Goal: Information Seeking & Learning: Learn about a topic

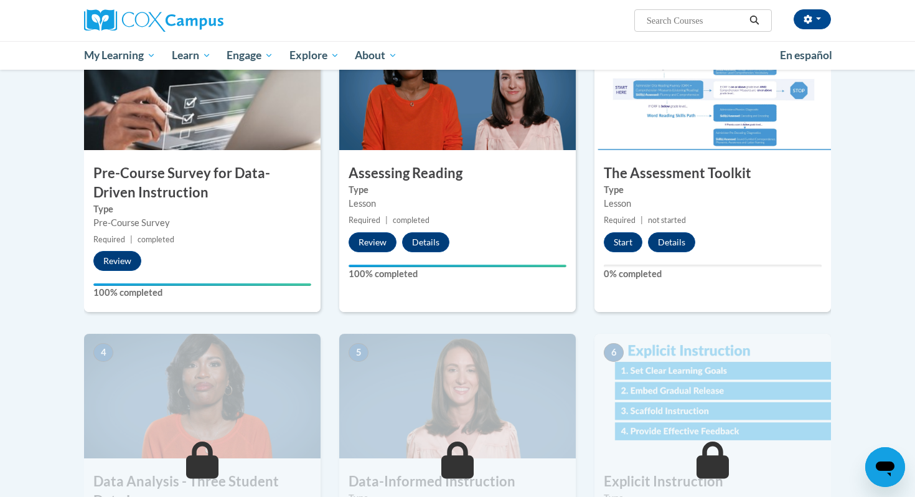
scroll to position [298, 0]
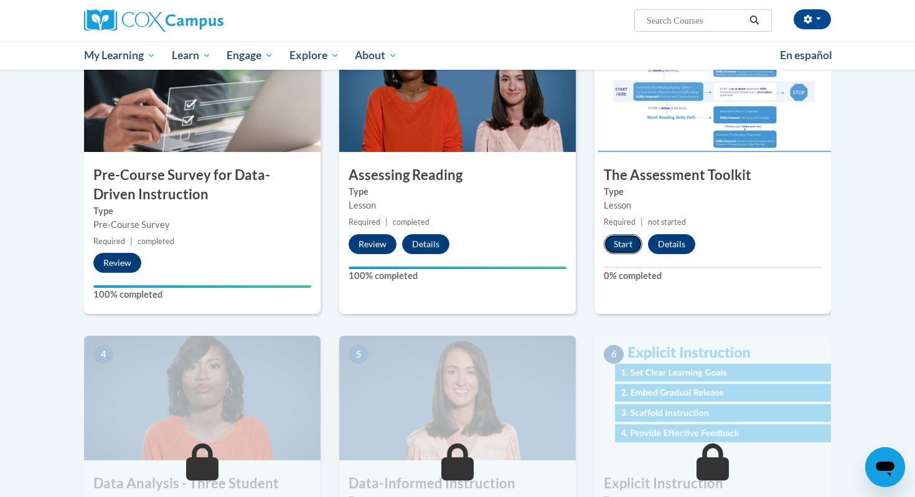
click at [622, 247] on button "Start" at bounding box center [623, 244] width 39 height 20
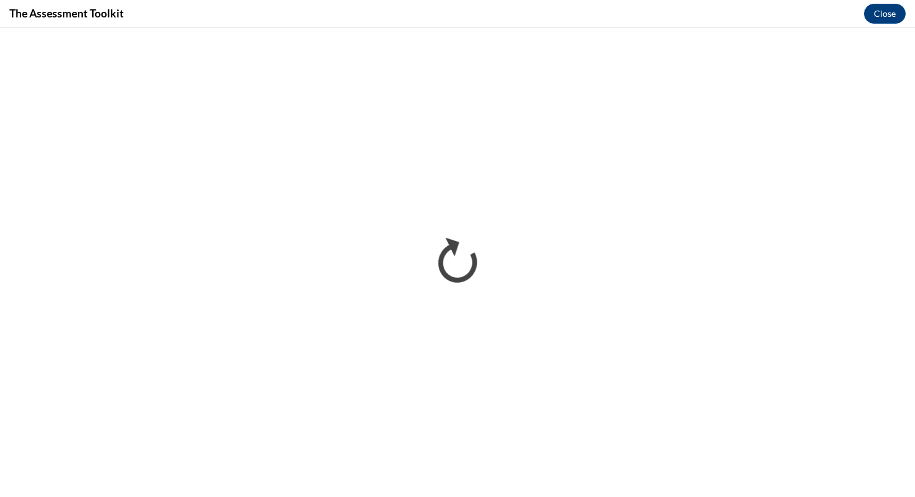
scroll to position [0, 0]
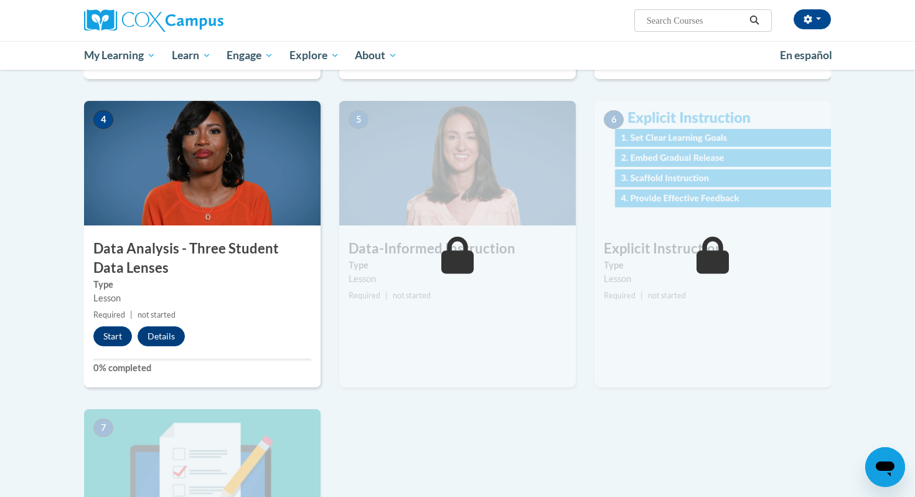
scroll to position [534, 0]
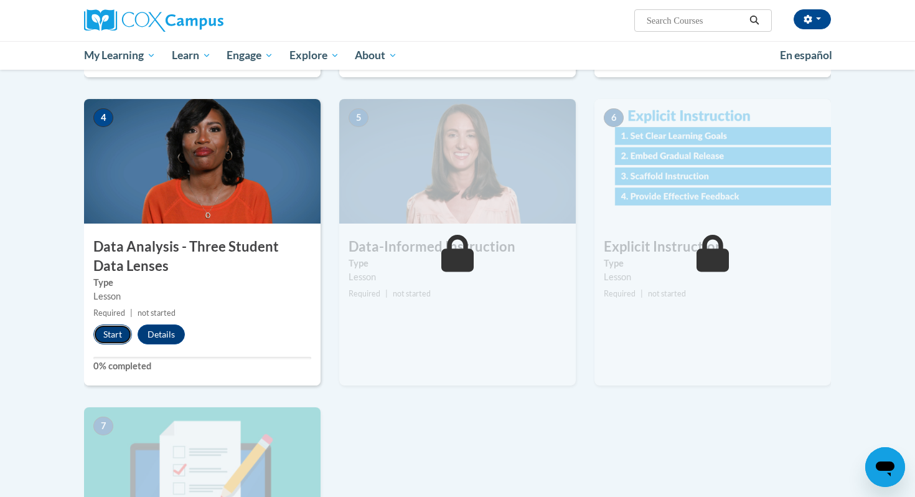
click at [117, 336] on button "Start" at bounding box center [112, 334] width 39 height 20
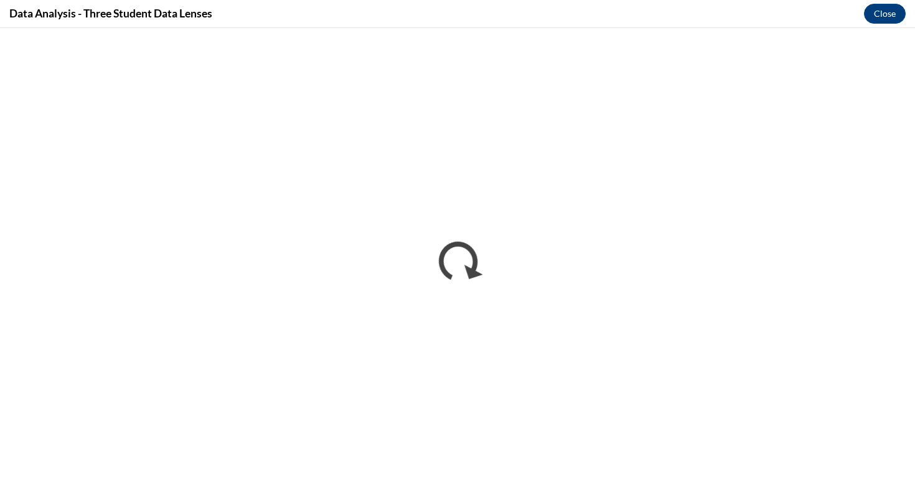
scroll to position [0, 0]
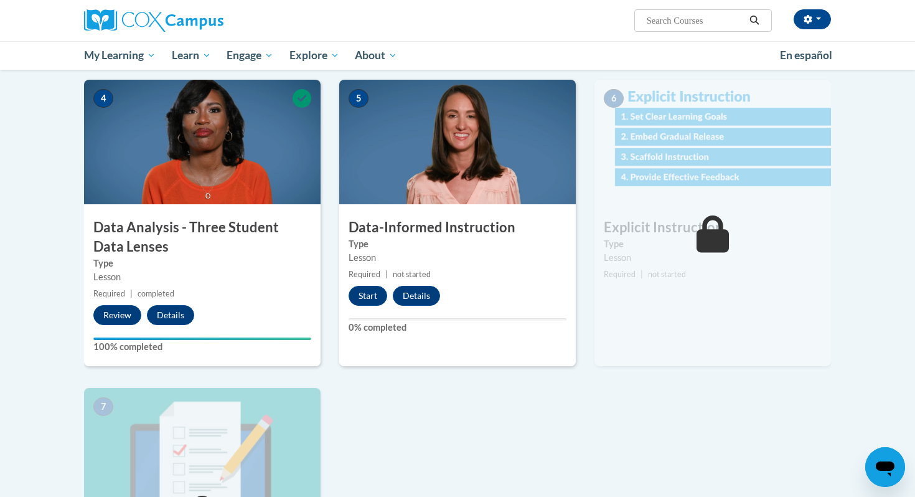
scroll to position [556, 0]
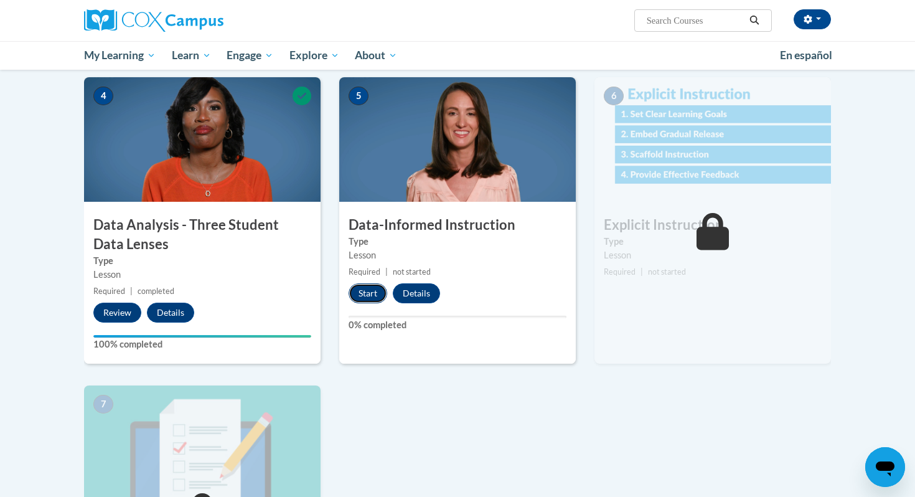
click at [371, 292] on button "Start" at bounding box center [368, 293] width 39 height 20
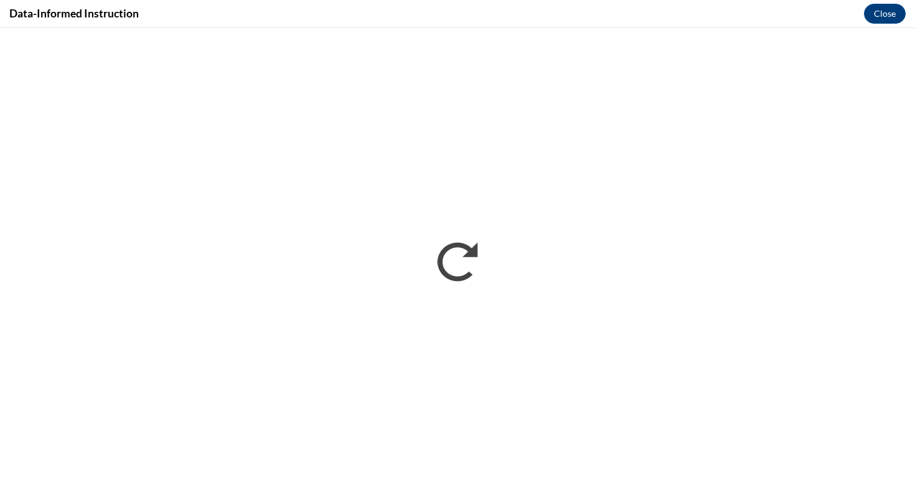
scroll to position [0, 0]
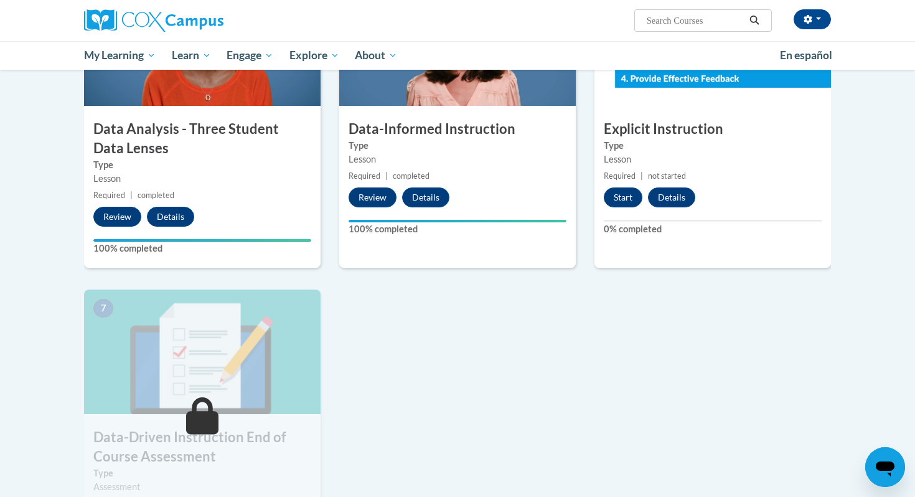
scroll to position [653, 0]
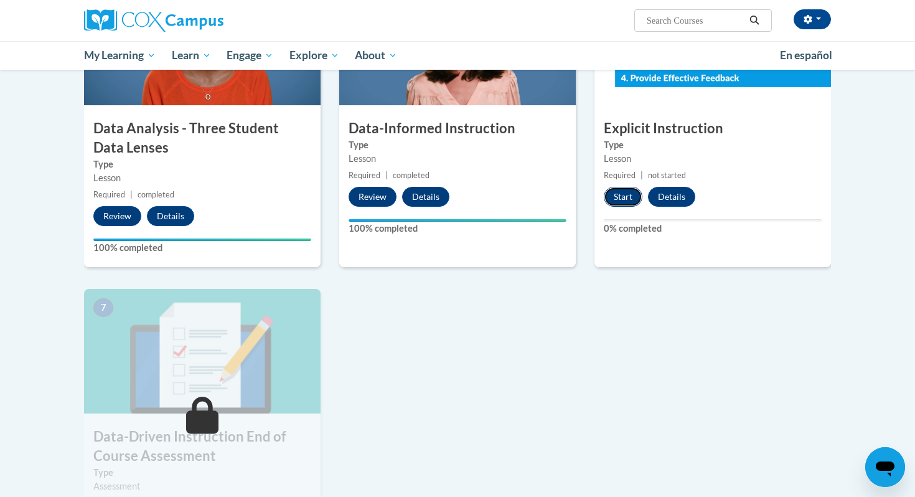
click at [629, 199] on button "Start" at bounding box center [623, 197] width 39 height 20
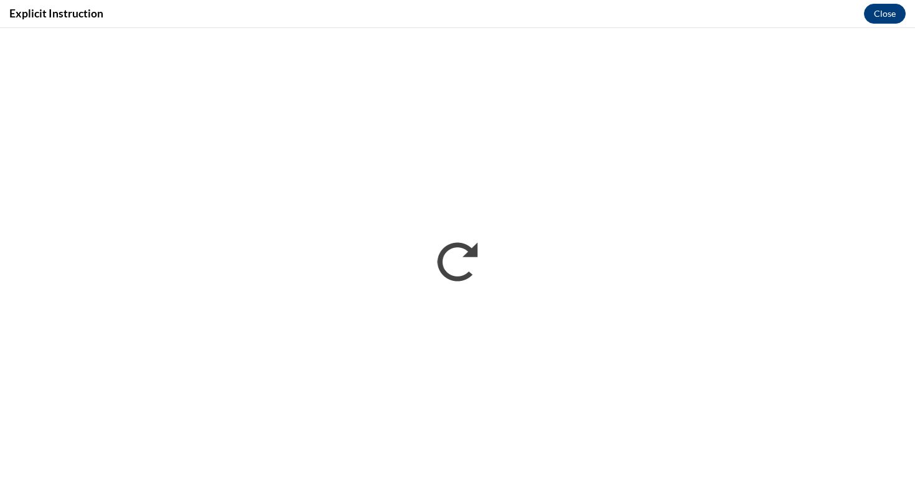
scroll to position [0, 0]
